Goal: Task Accomplishment & Management: Use online tool/utility

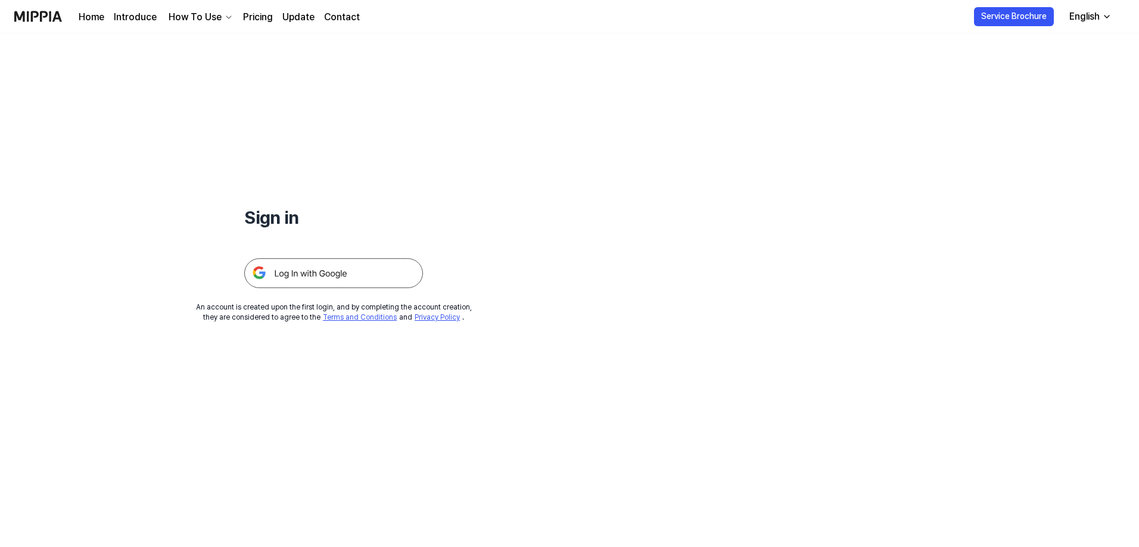
click at [343, 272] on img at bounding box center [333, 274] width 179 height 30
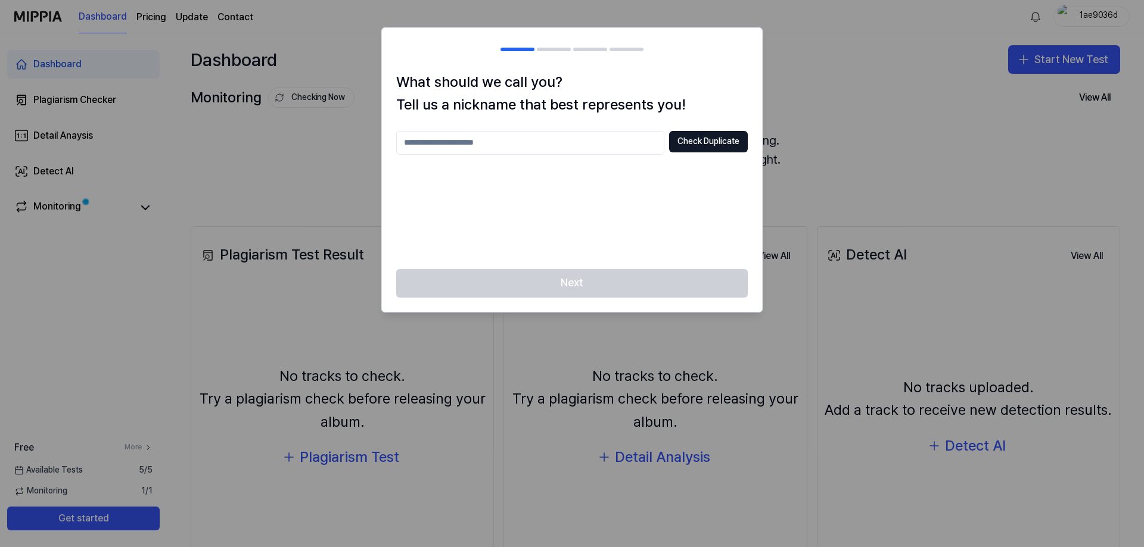
click at [563, 147] on input "text" at bounding box center [530, 143] width 268 height 24
type input "********"
click at [628, 288] on div "Next" at bounding box center [572, 290] width 380 height 43
click at [733, 132] on button "Check Duplicate" at bounding box center [708, 141] width 79 height 21
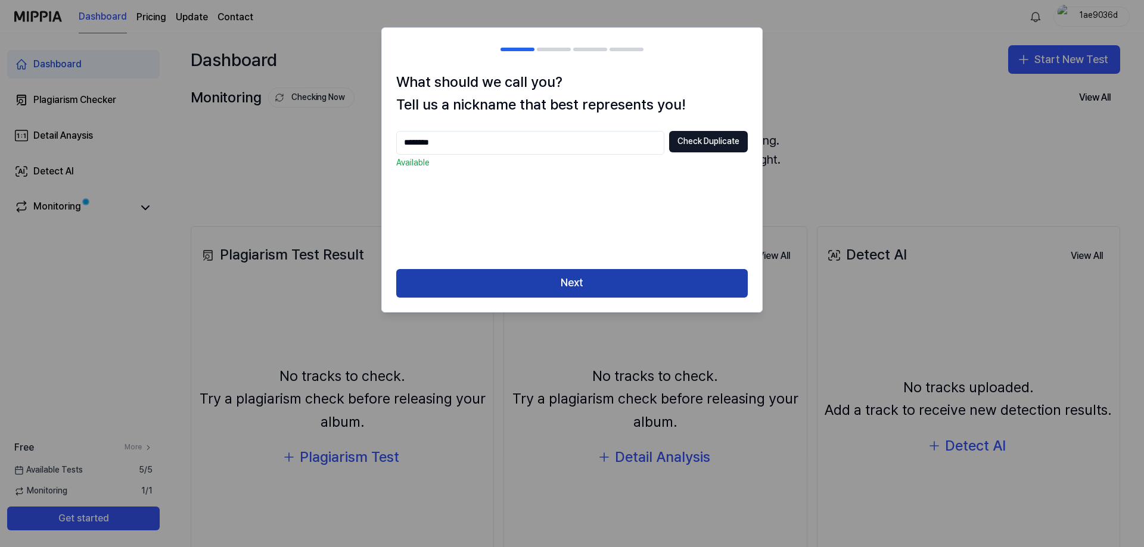
click at [580, 277] on button "Next" at bounding box center [571, 283] width 351 height 29
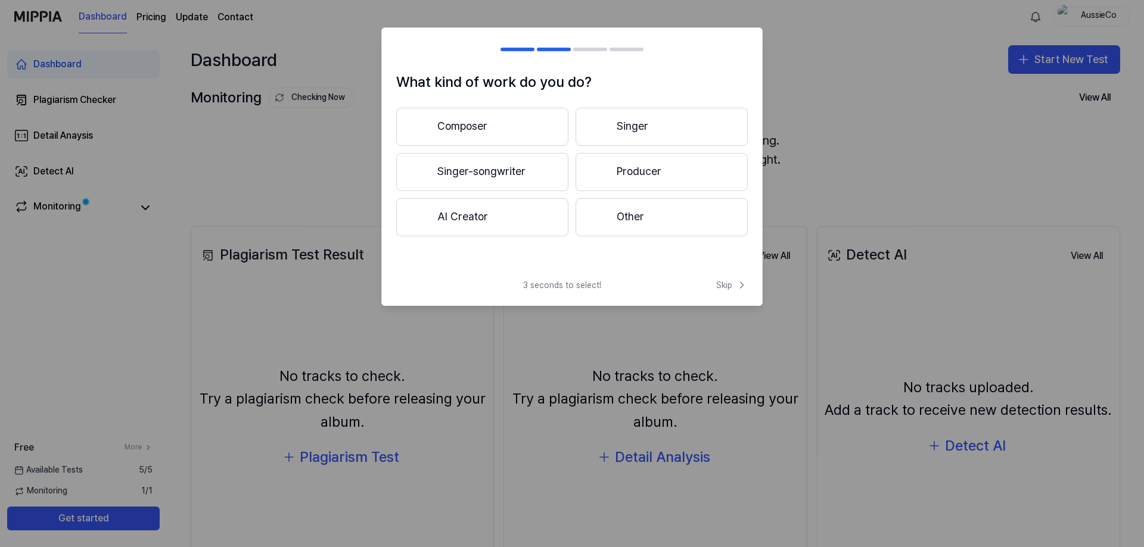
click at [517, 214] on button "AI Creator" at bounding box center [482, 217] width 172 height 38
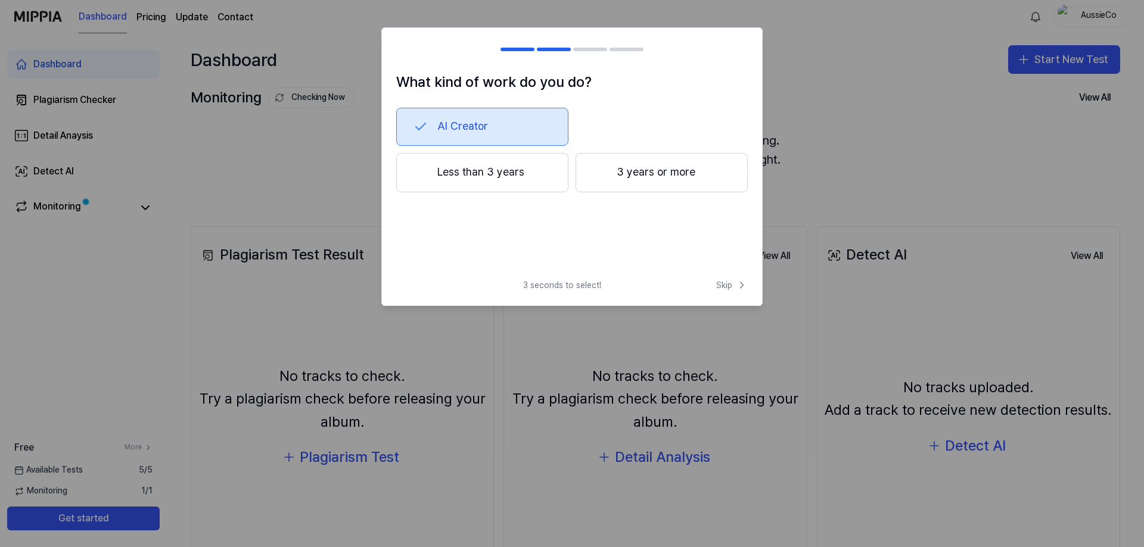
click at [624, 174] on button "3 years or more" at bounding box center [661, 172] width 172 height 39
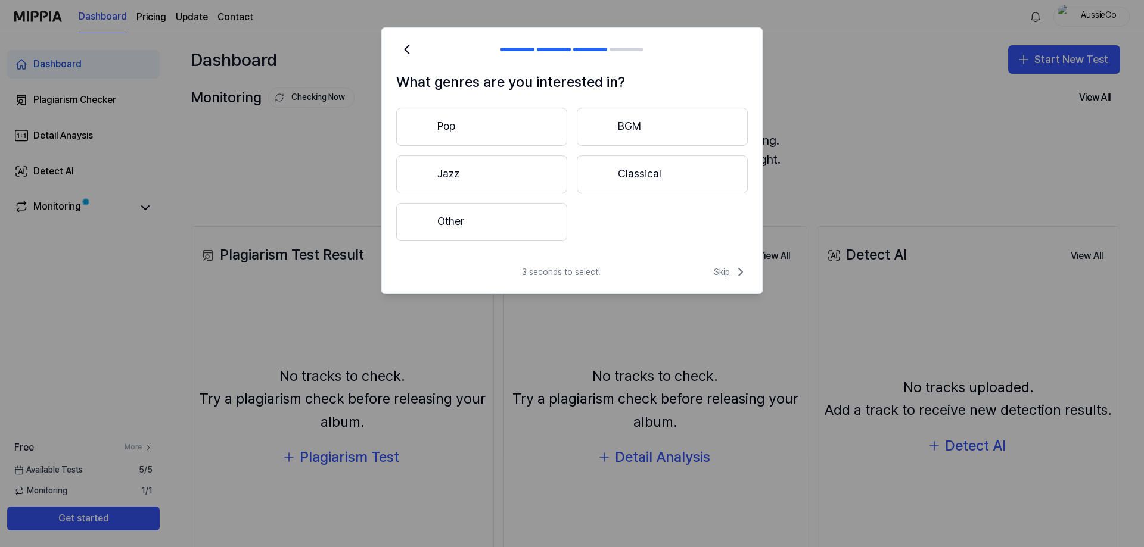
click at [732, 272] on span "Skip" at bounding box center [731, 272] width 34 height 14
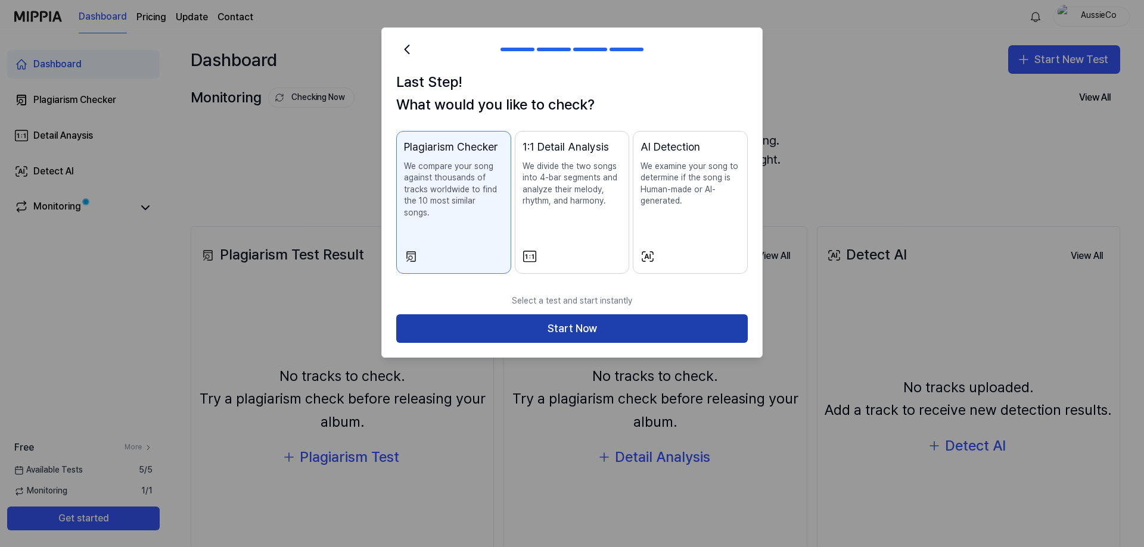
click at [672, 319] on button "Start Now" at bounding box center [571, 329] width 351 height 29
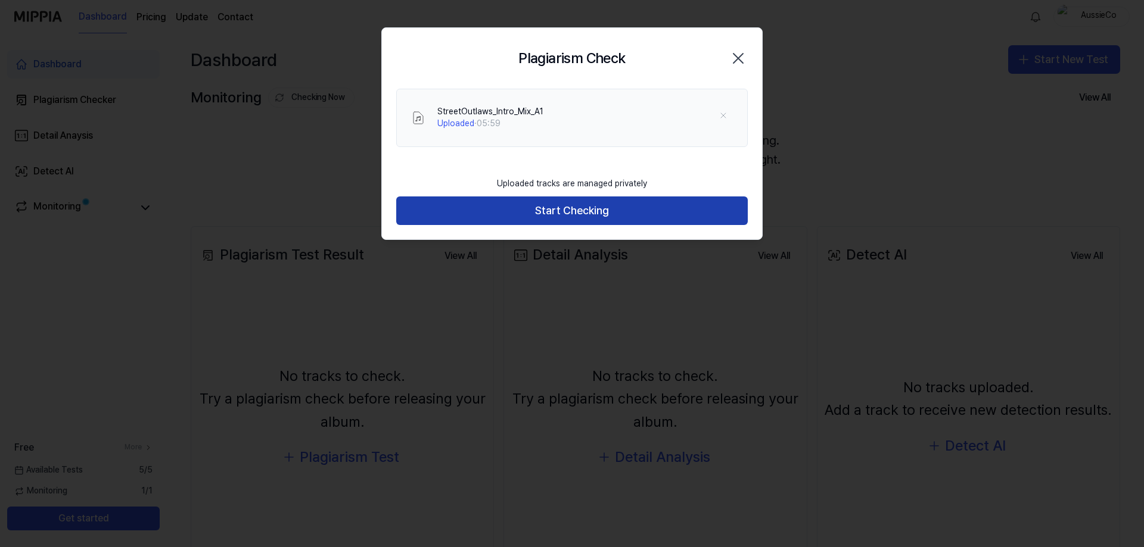
click at [571, 210] on button "Start Checking" at bounding box center [571, 211] width 351 height 29
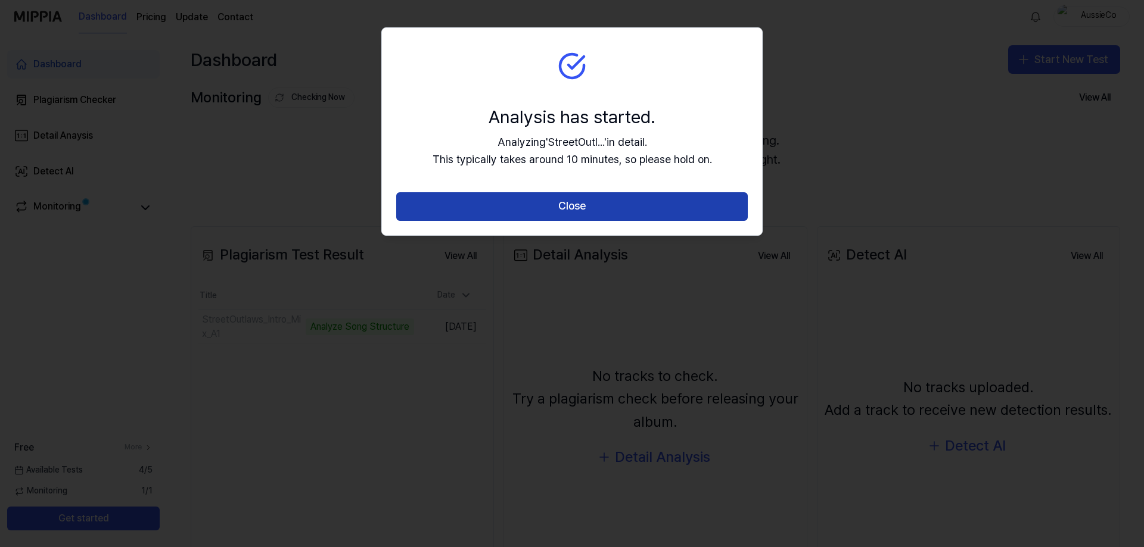
click at [640, 212] on button "Close" at bounding box center [571, 206] width 351 height 29
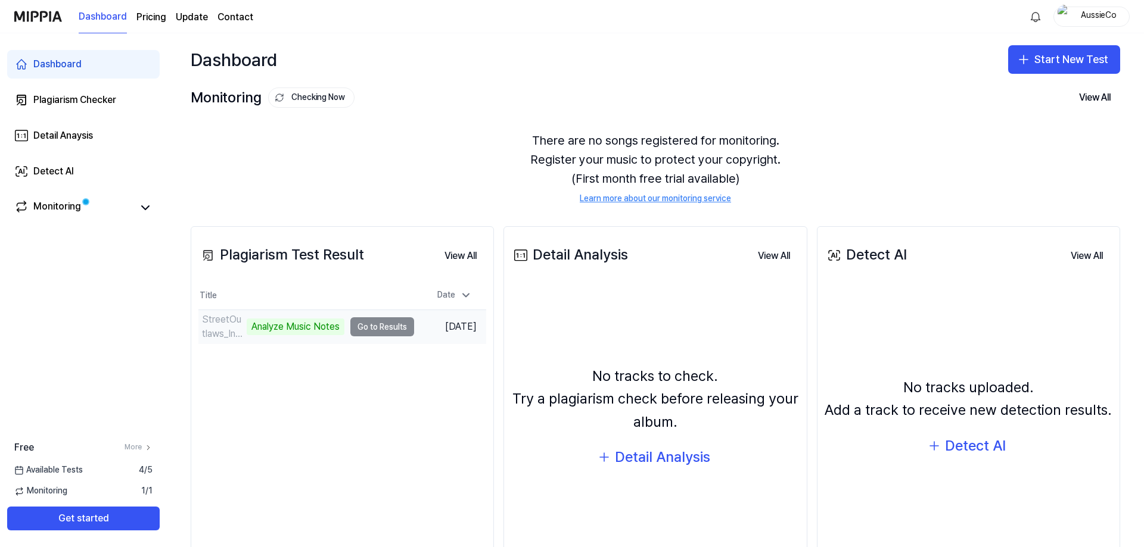
click at [370, 326] on td "StreetOutlaws_Intro_Mix_A1 Analyze Music Notes Go to Results" at bounding box center [306, 326] width 216 height 33
click at [384, 328] on td "StreetOutlaws_Intro_Mix_A1 Analyze Music Notes Go to Results" at bounding box center [306, 326] width 216 height 33
click at [382, 325] on td "StreetOutlaws_Intro_Mix_A1 Analyze Music Notes Go to Results" at bounding box center [306, 326] width 216 height 33
click at [358, 325] on td "StreetOutlaws_Intro_Mix_A1 Analyze Music Notes Go to Results" at bounding box center [306, 326] width 216 height 33
click at [366, 326] on td "StreetOutlaws_Intro_Mix_A1 Analyze Music Notes Go to Results" at bounding box center [306, 326] width 216 height 33
